Goal: Communication & Community: Ask a question

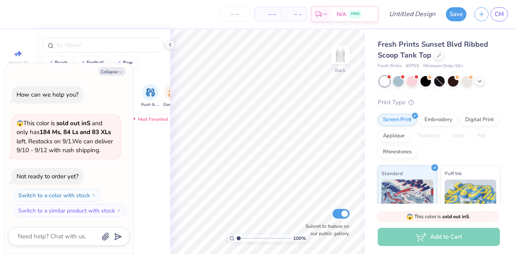
type textarea "x"
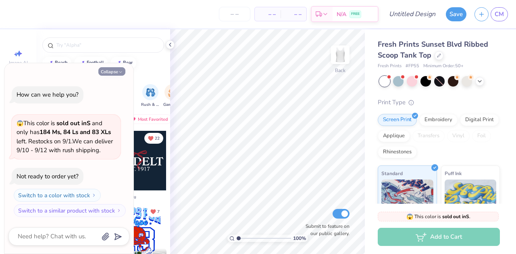
click at [114, 71] on button "Collapse" at bounding box center [111, 71] width 27 height 8
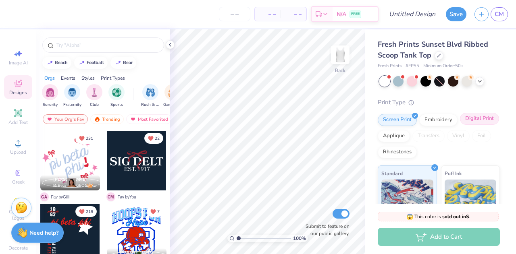
click at [460, 125] on div "Digital Print" at bounding box center [479, 119] width 39 height 12
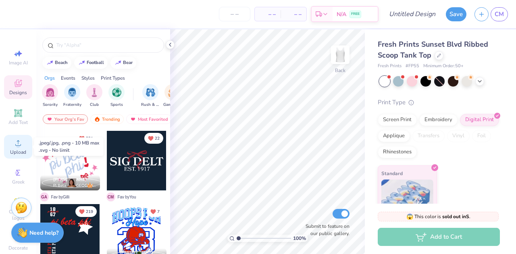
click at [20, 153] on span "Upload" at bounding box center [18, 152] width 16 height 6
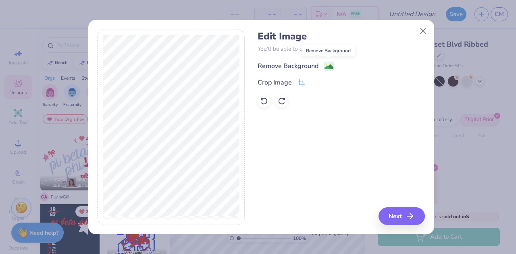
click at [331, 66] on image at bounding box center [328, 66] width 9 height 9
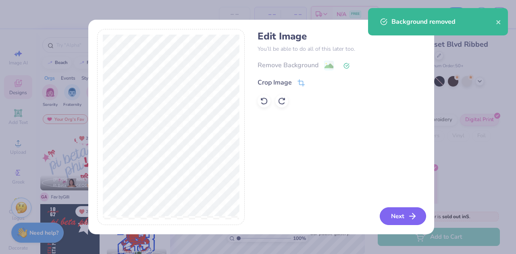
click at [403, 219] on button "Next" at bounding box center [402, 216] width 46 height 18
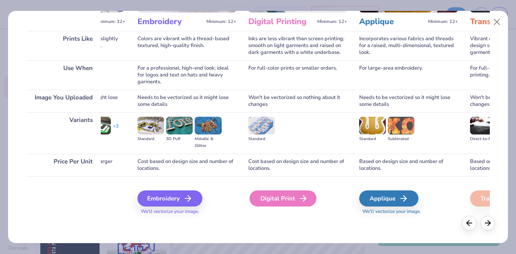
scroll to position [0, 89]
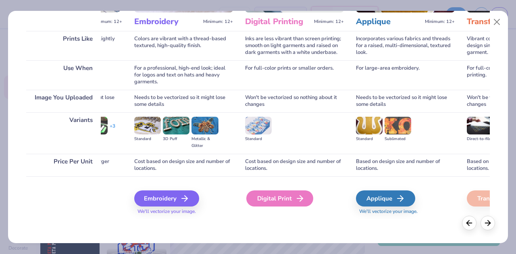
click at [305, 194] on div "Digital Print" at bounding box center [279, 199] width 67 height 16
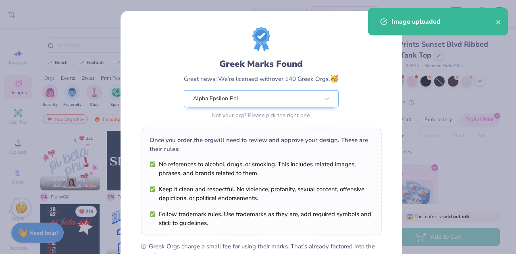
click at [280, 126] on body "Crop Image – – Per Item – – Total Est. Delivery N/A FREE Design Title Save CM I…" at bounding box center [258, 127] width 516 height 254
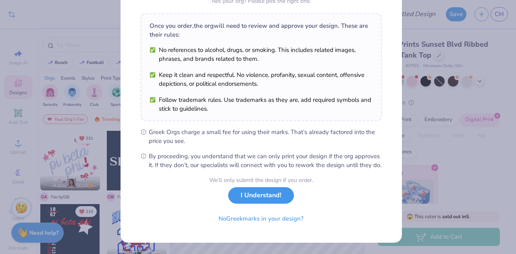
click at [255, 200] on button "I Understand!" at bounding box center [261, 195] width 66 height 17
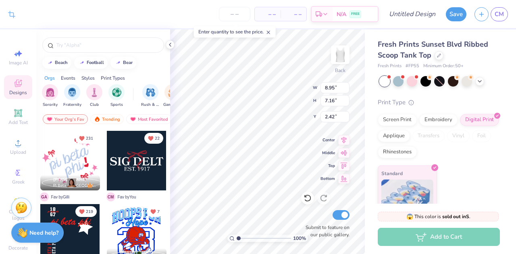
scroll to position [4, 0]
type input "0.25"
click at [230, 17] on input "number" at bounding box center [234, 14] width 31 height 14
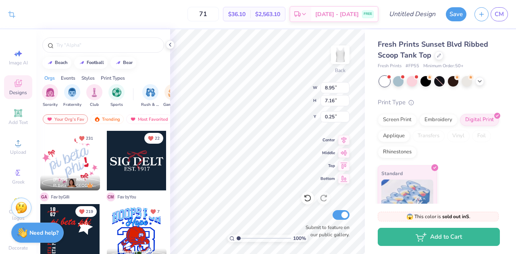
type input "71"
click at [190, 11] on div "71 $36.10 Per Item $2,563.10 Total Est. Delivery [DATE] - [DATE] FREE" at bounding box center [198, 14] width 359 height 28
click at [402, 119] on div "Screen Print" at bounding box center [396, 119] width 39 height 12
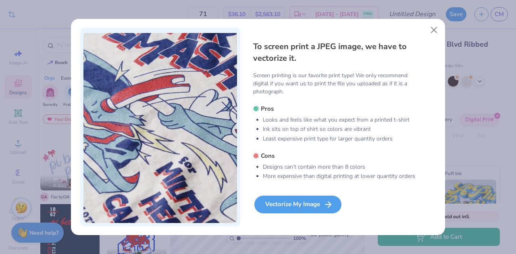
click at [305, 200] on div "Vectorize My Image" at bounding box center [297, 205] width 87 height 18
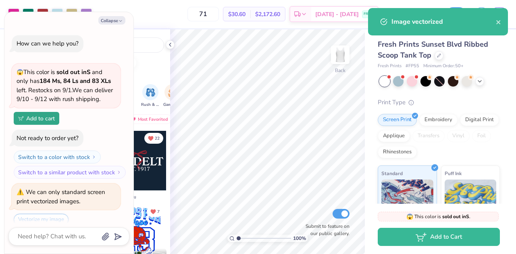
scroll to position [28, 0]
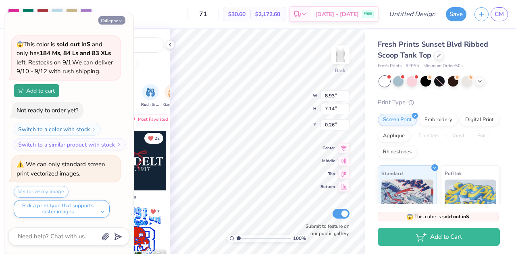
click at [112, 19] on button "Collapse" at bounding box center [111, 20] width 27 height 8
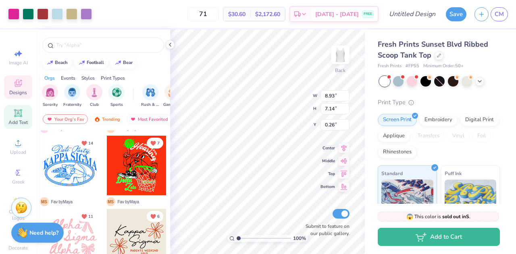
scroll to position [23, 0]
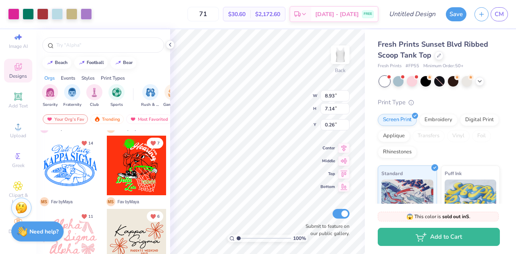
click at [29, 236] on div "Need help? Chat with us." at bounding box center [37, 232] width 52 height 20
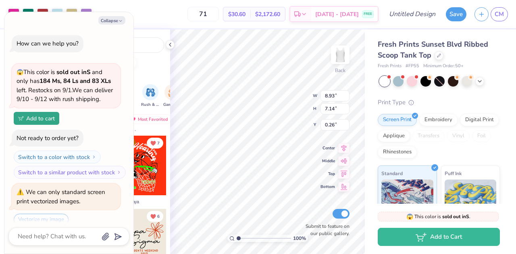
scroll to position [28, 0]
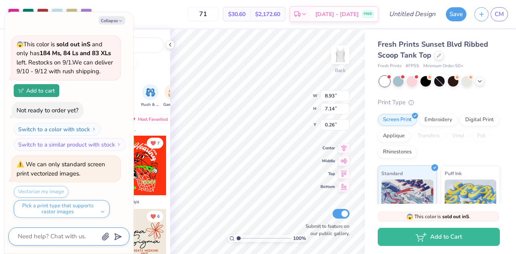
click at [35, 236] on textarea at bounding box center [58, 236] width 82 height 11
click at [62, 228] on textarea "our budget is 20-22 dollars per s" at bounding box center [58, 232] width 82 height 20
click at [65, 237] on textarea "our budget is 15-22 dollars per s" at bounding box center [58, 232] width 82 height 20
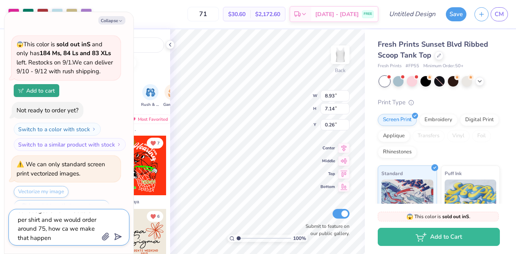
scroll to position [16, 0]
type textarea "our budget is 15-22 dollars per shirt and we would order around 75, how ca we m…"
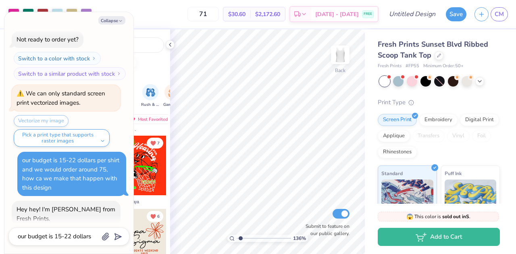
scroll to position [124, 0]
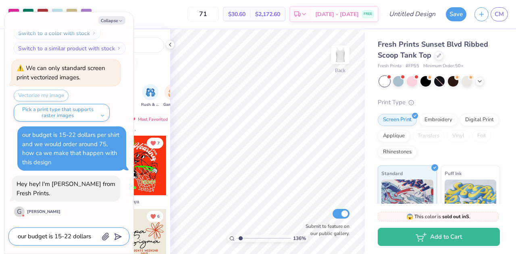
click at [35, 233] on textarea "our budget is 15-22 dollars per shirt and we would order around 75, how ca we m…" at bounding box center [58, 236] width 82 height 11
click at [50, 180] on div "Hey hey! I'm [PERSON_NAME] from Fresh Prints." at bounding box center [66, 188] width 99 height 17
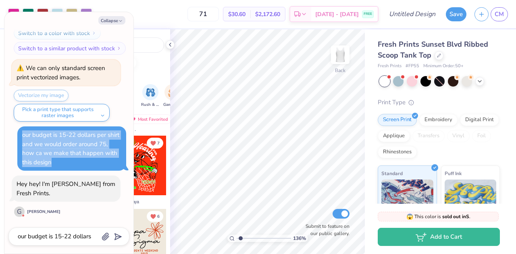
drag, startPoint x: 21, startPoint y: 134, endPoint x: 43, endPoint y: 164, distance: 36.9
click at [43, 164] on div "our budget is 15-22 dollars per shirt and we would order around 75, how ca we m…" at bounding box center [71, 148] width 109 height 44
copy div "our budget is 15-22 dollars per shirt and we would order around 75, how ca we m…"
type input "1.36360875930111"
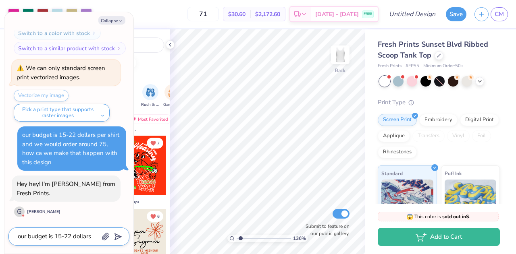
click at [60, 241] on textarea "our budget is 15-22 dollars per shirt and we would order around 75, how ca we m…" at bounding box center [58, 236] width 82 height 11
paste textarea "our budget is 15-22 dollars per shirt and we would order around 75, how ca we m…"
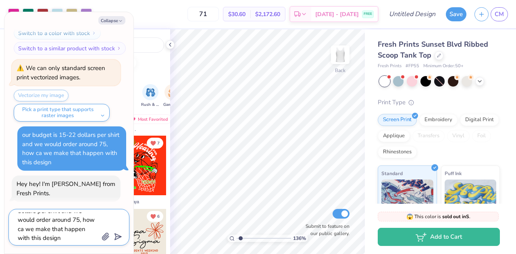
type textarea "hi! our budget is 15-22 dollars per shirt and we would order around 75, how ca …"
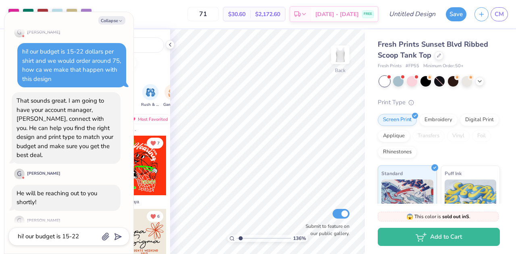
scroll to position [351, 0]
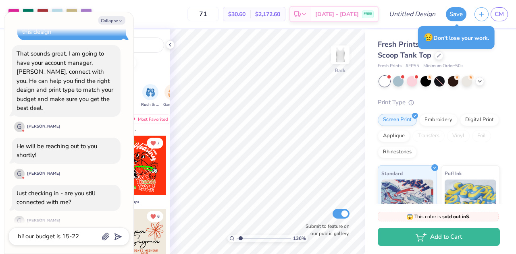
type input "1.36360875930111"
